Goal: Information Seeking & Learning: Learn about a topic

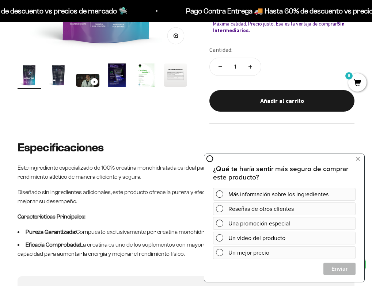
scroll to position [115, 0]
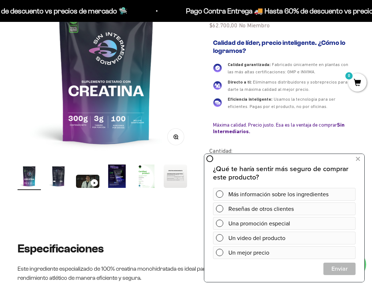
click at [62, 176] on img "Ir al artículo 2" at bounding box center [58, 176] width 23 height 23
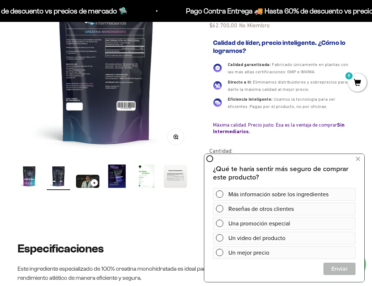
click at [122, 65] on img at bounding box center [106, 67] width 177 height 177
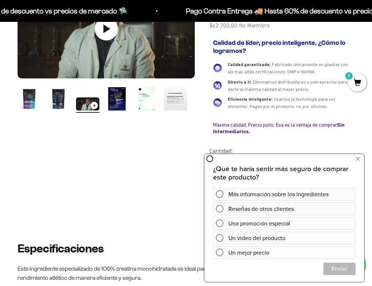
click at [59, 94] on img "Ir al artículo 2" at bounding box center [58, 98] width 23 height 23
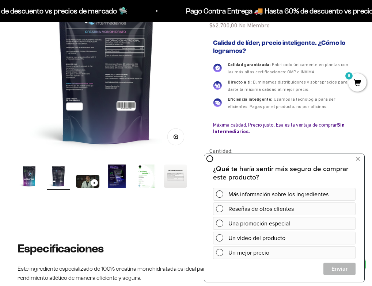
click at [106, 51] on img at bounding box center [106, 67] width 177 height 177
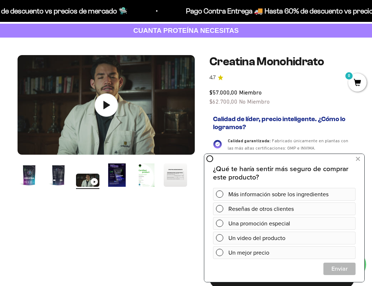
scroll to position [35, 0]
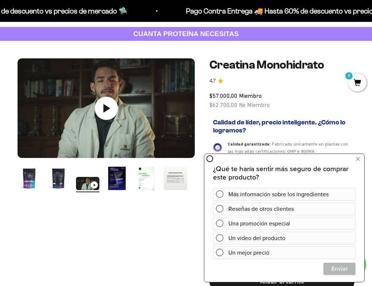
click at [117, 173] on img "Ir al artículo 4" at bounding box center [116, 178] width 23 height 23
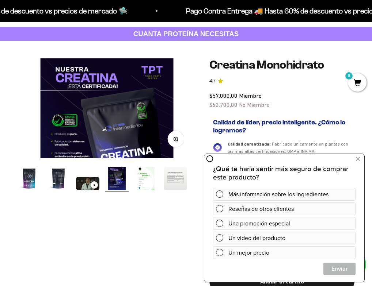
scroll to position [0, 544]
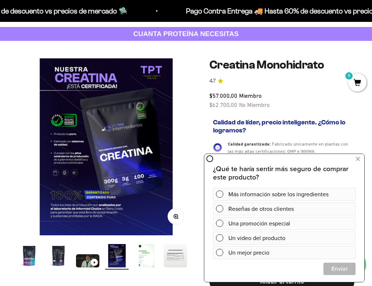
click at [55, 260] on img "Ir al artículo 2" at bounding box center [58, 255] width 23 height 23
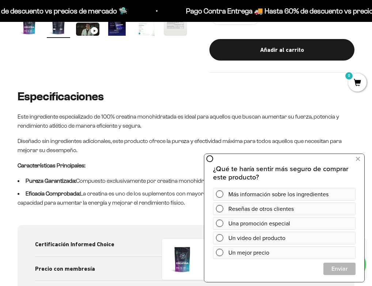
scroll to position [408, 0]
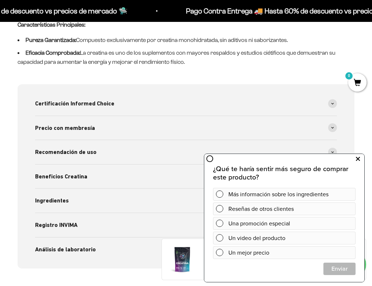
click at [358, 158] on icon at bounding box center [358, 158] width 4 height 9
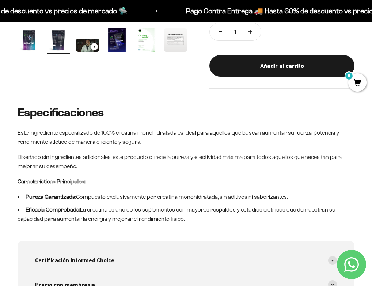
scroll to position [0, 0]
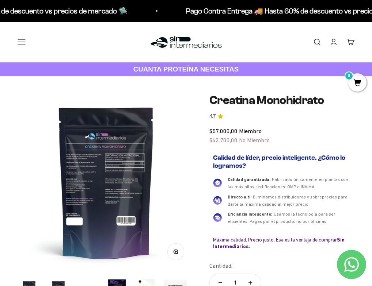
click at [129, 147] on img at bounding box center [106, 182] width 177 height 177
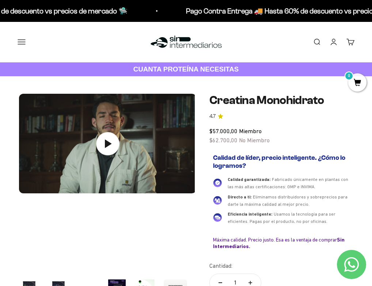
scroll to position [0, 363]
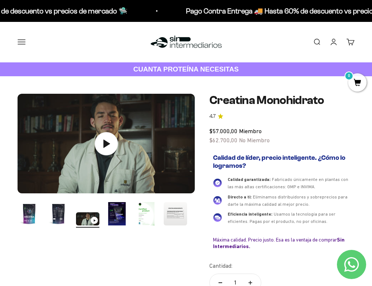
click at [114, 198] on product-gallery "Zoom Ir al artículo 1 Ir al artículo 2 Ir al artículo 3 Ir al artículo 4 Ir al …" at bounding box center [106, 161] width 177 height 134
click at [114, 206] on img "Ir al artículo 4" at bounding box center [116, 213] width 23 height 23
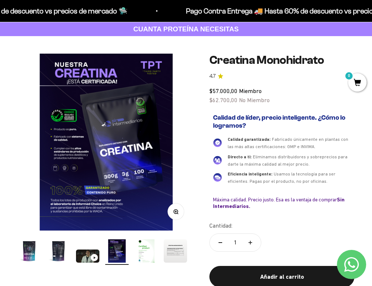
scroll to position [42, 0]
